Goal: Task Accomplishment & Management: Manage account settings

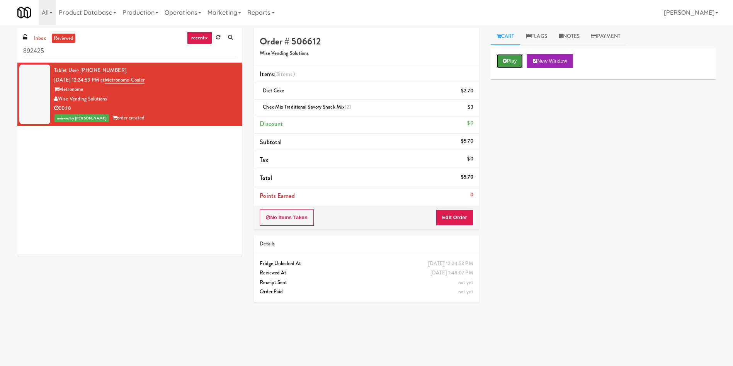
click at [509, 65] on button "Play" at bounding box center [510, 61] width 27 height 14
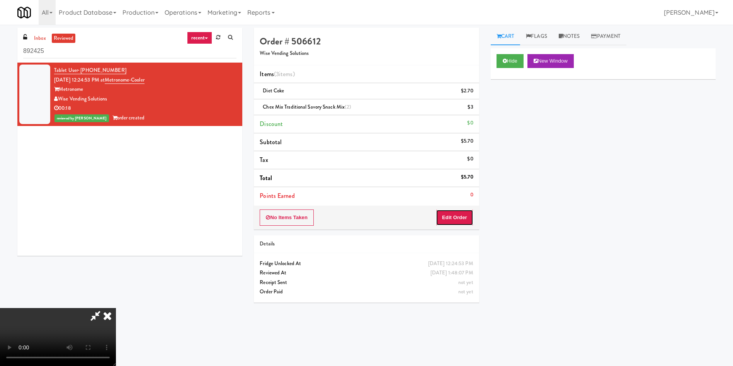
click at [458, 221] on button "Edit Order" at bounding box center [454, 217] width 37 height 16
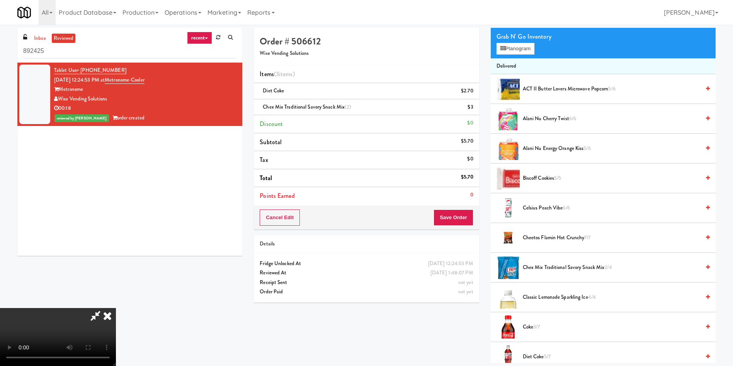
scroll to position [56, 0]
click at [116, 308] on video at bounding box center [58, 337] width 116 height 58
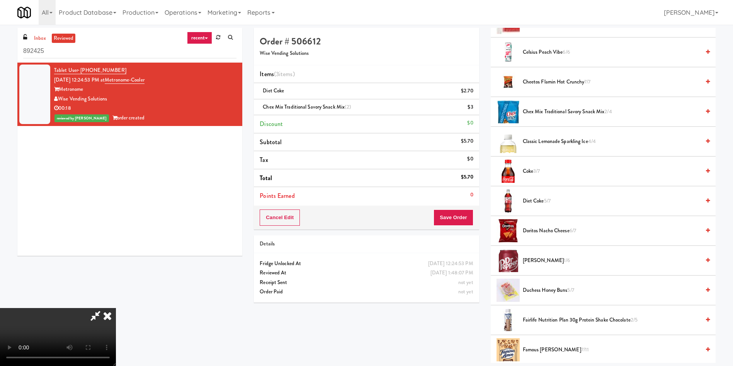
scroll to position [232, 0]
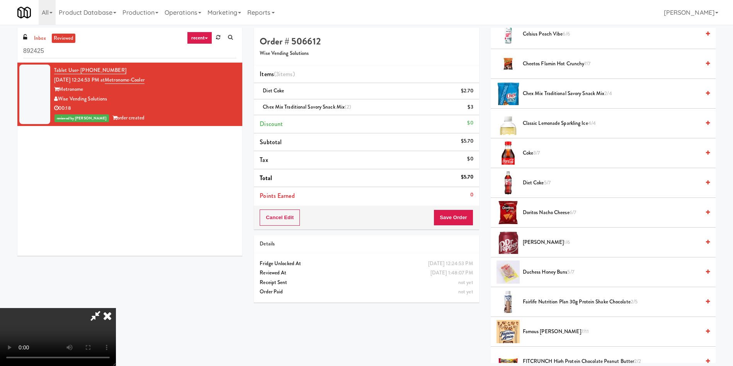
click at [544, 181] on span "Diet Coke 5/7" at bounding box center [611, 183] width 177 height 10
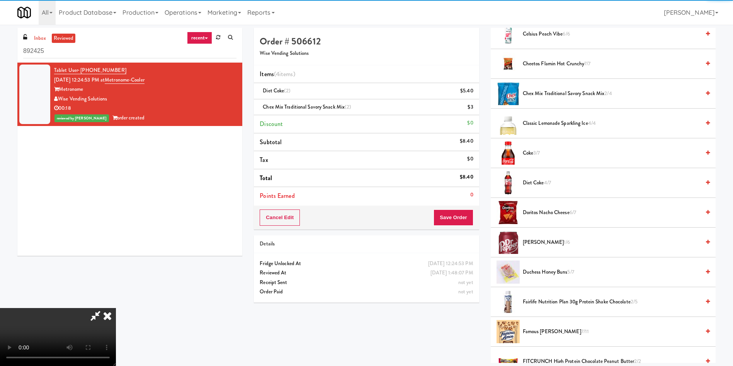
click at [116, 308] on video at bounding box center [58, 337] width 116 height 58
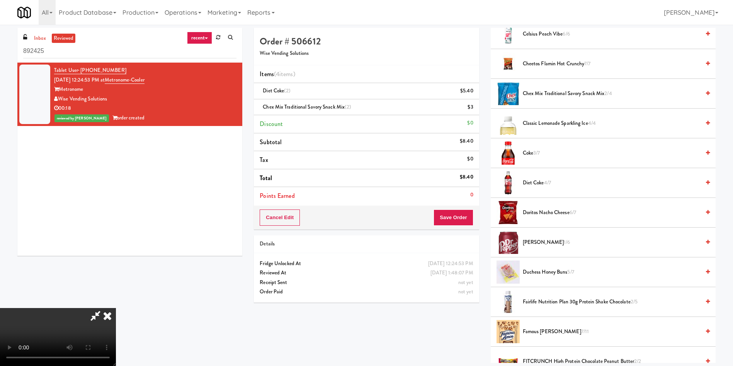
scroll to position [56, 0]
click at [116, 308] on video at bounding box center [58, 337] width 116 height 58
click at [458, 217] on button "Save Order" at bounding box center [453, 217] width 39 height 16
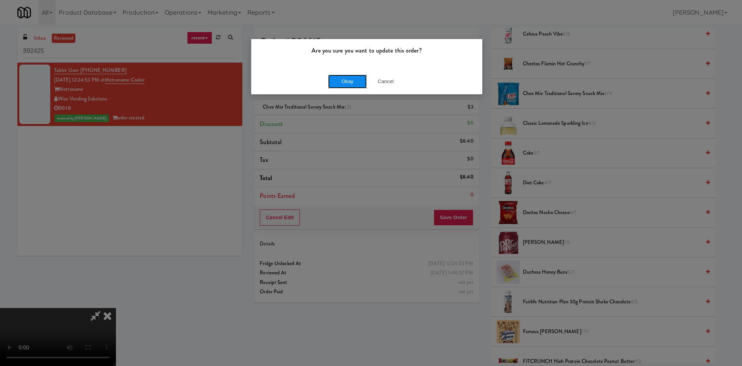
click at [344, 85] on button "Okay" at bounding box center [347, 82] width 39 height 14
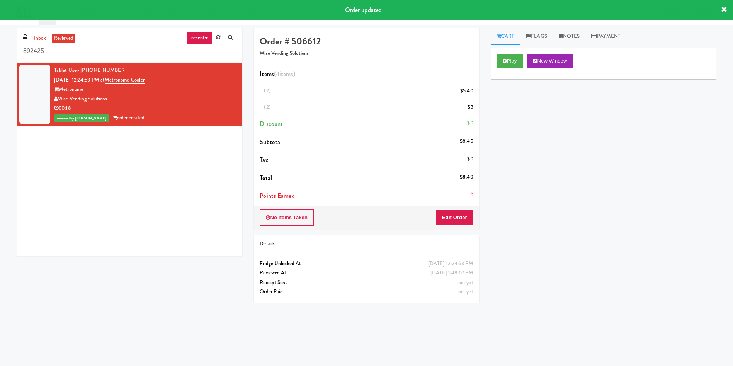
scroll to position [0, 0]
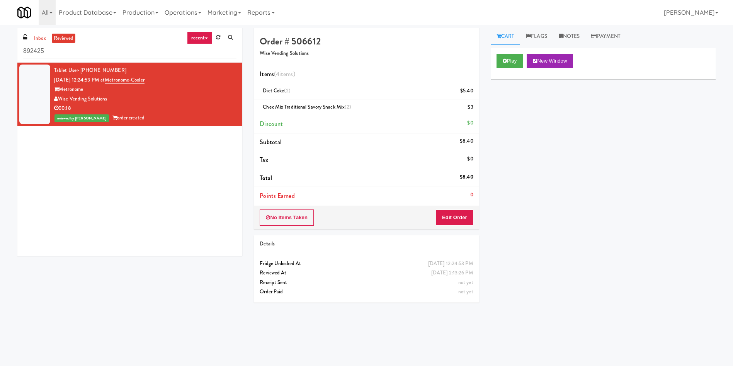
click at [504, 53] on div "Play New Window" at bounding box center [603, 63] width 225 height 31
click at [507, 60] on icon at bounding box center [505, 60] width 4 height 5
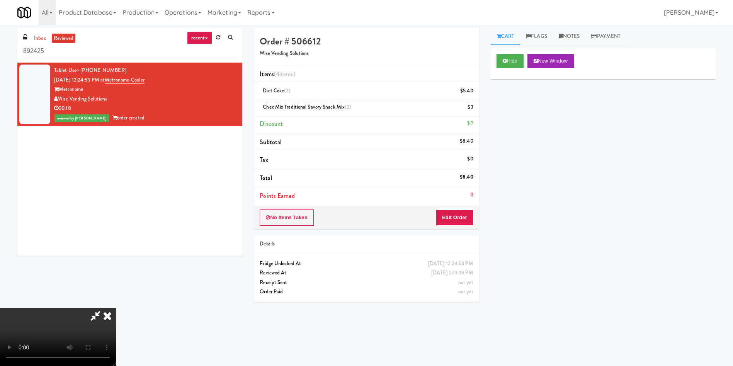
click at [116, 308] on video at bounding box center [58, 337] width 116 height 58
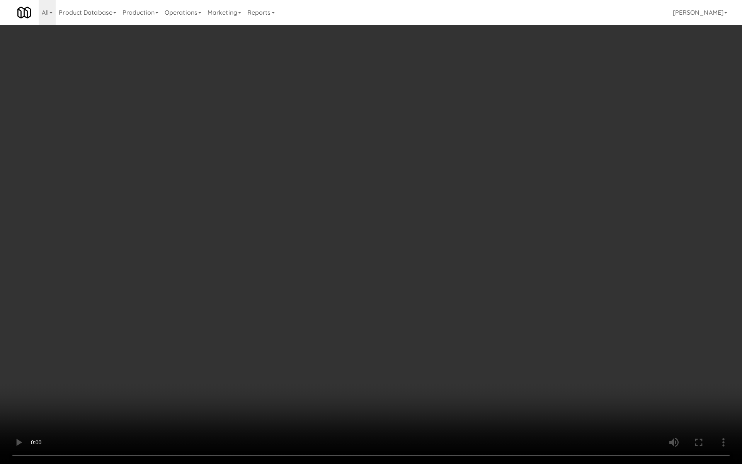
click at [327, 293] on video at bounding box center [371, 232] width 742 height 464
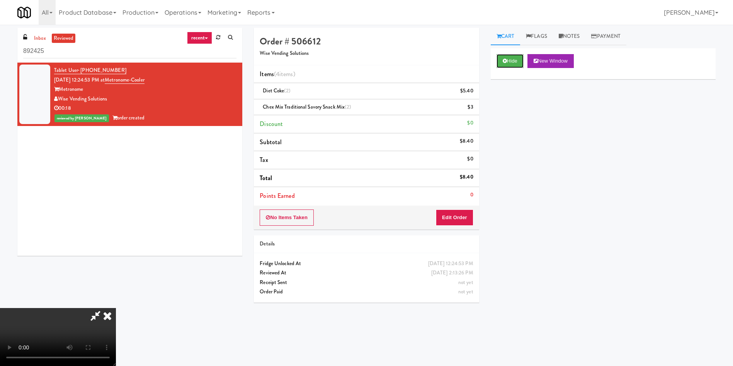
drag, startPoint x: 509, startPoint y: 62, endPoint x: 506, endPoint y: 72, distance: 10.1
click at [506, 109] on div "Hide New Window Primary Flag Clear Flag if unable to determine what was taken o…" at bounding box center [603, 193] width 225 height 290
click at [509, 38] on link "Cart" at bounding box center [506, 36] width 30 height 17
click at [457, 216] on button "Edit Order" at bounding box center [454, 217] width 37 height 16
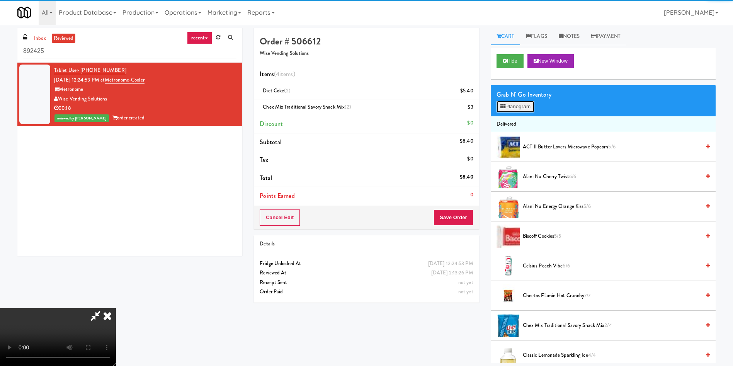
click at [523, 109] on button "Planogram" at bounding box center [516, 107] width 38 height 12
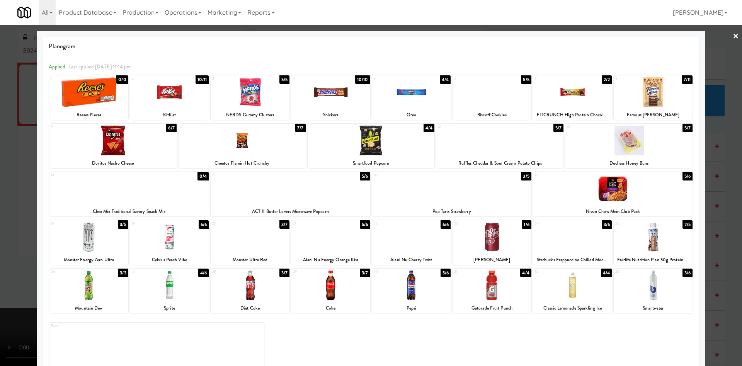
click at [0, 162] on div at bounding box center [371, 183] width 742 height 366
